Goal: Task Accomplishment & Management: Complete application form

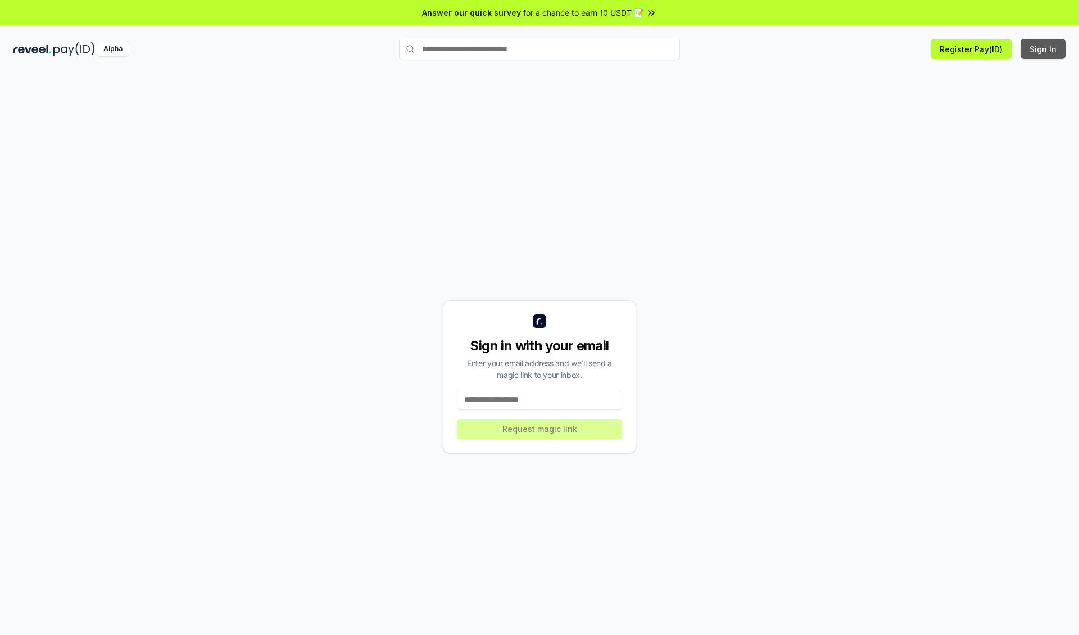
click at [1044, 49] on button "Sign In" at bounding box center [1043, 49] width 45 height 20
type input "**********"
click at [540, 428] on button "Request magic link" at bounding box center [539, 429] width 165 height 20
